Goal: Information Seeking & Learning: Learn about a topic

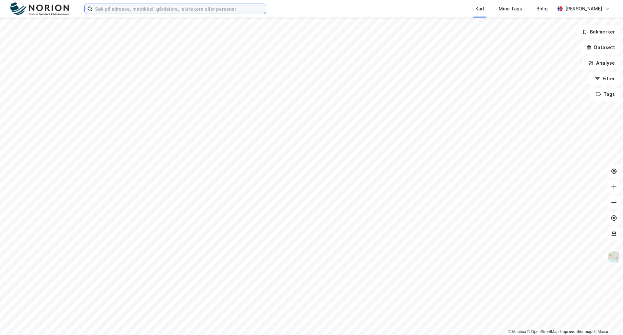
click at [120, 7] on input at bounding box center [179, 9] width 173 height 10
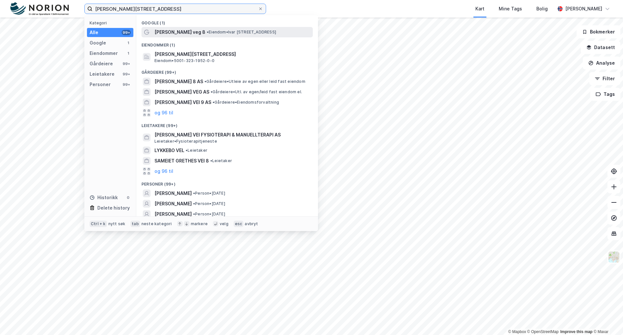
type input "[PERSON_NAME][STREET_ADDRESS]"
click at [169, 33] on span "[PERSON_NAME] veg 8" at bounding box center [180, 32] width 51 height 8
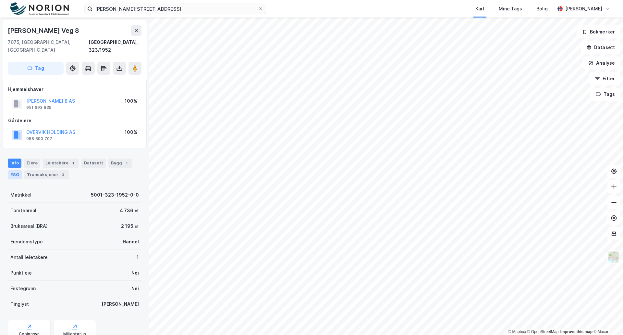
click at [13, 170] on div "ESG" at bounding box center [15, 174] width 14 height 9
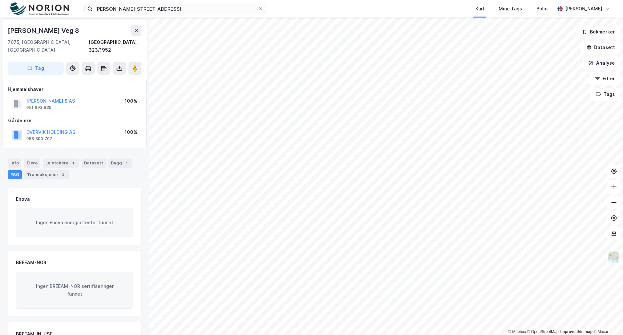
scroll to position [53, 0]
